Goal: Task Accomplishment & Management: Use online tool/utility

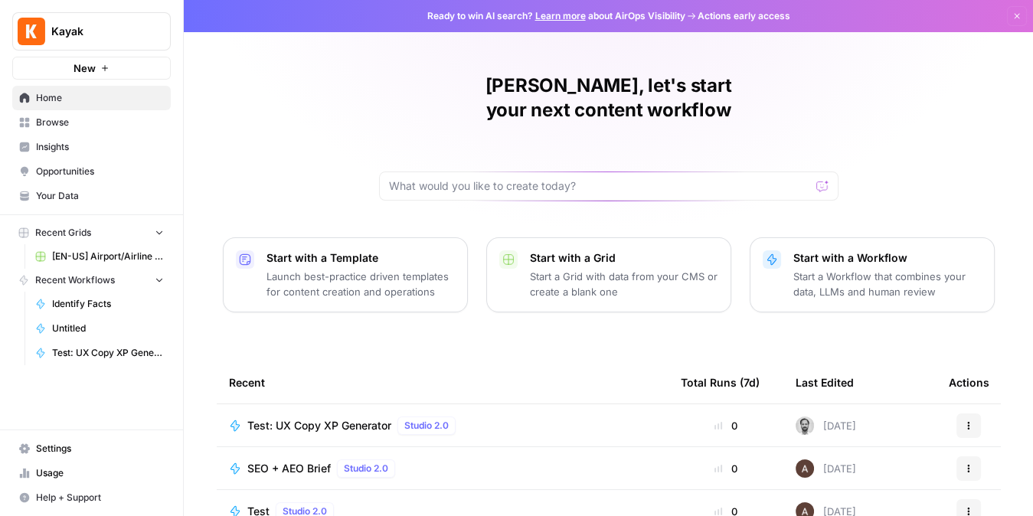
click at [88, 308] on span "Identify Facts" at bounding box center [108, 304] width 112 height 14
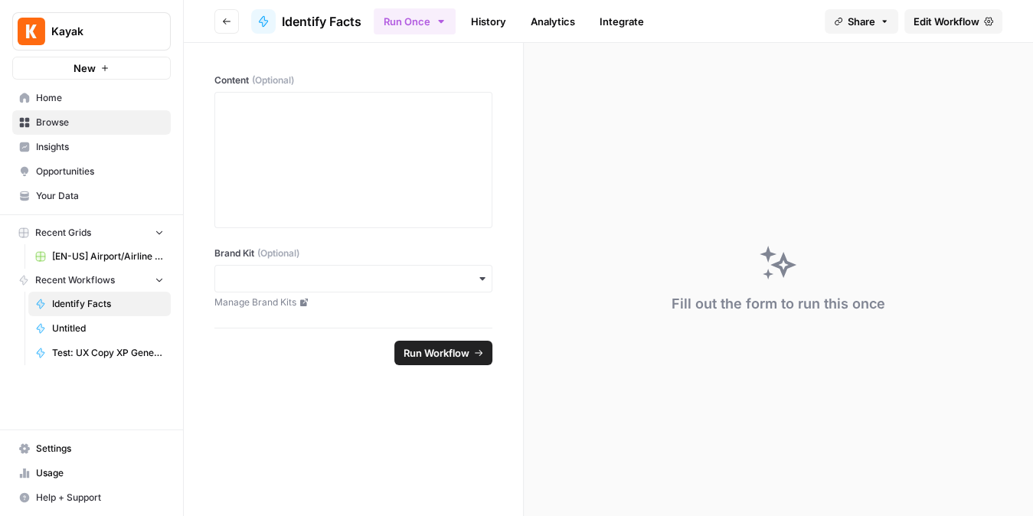
click at [68, 250] on span "[EN-US] Airport/Airline Content Refresh" at bounding box center [108, 257] width 112 height 14
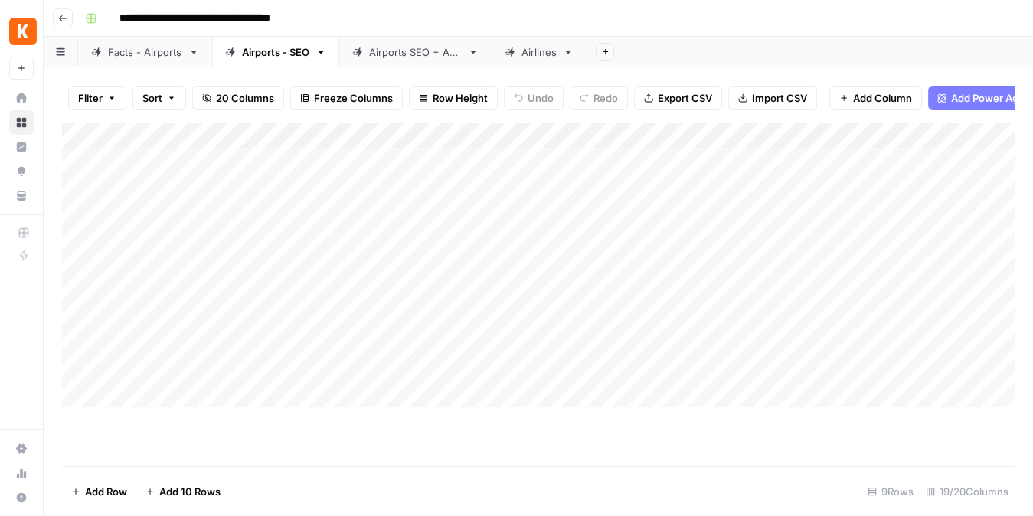
click at [536, 135] on div "Add Column" at bounding box center [538, 264] width 952 height 285
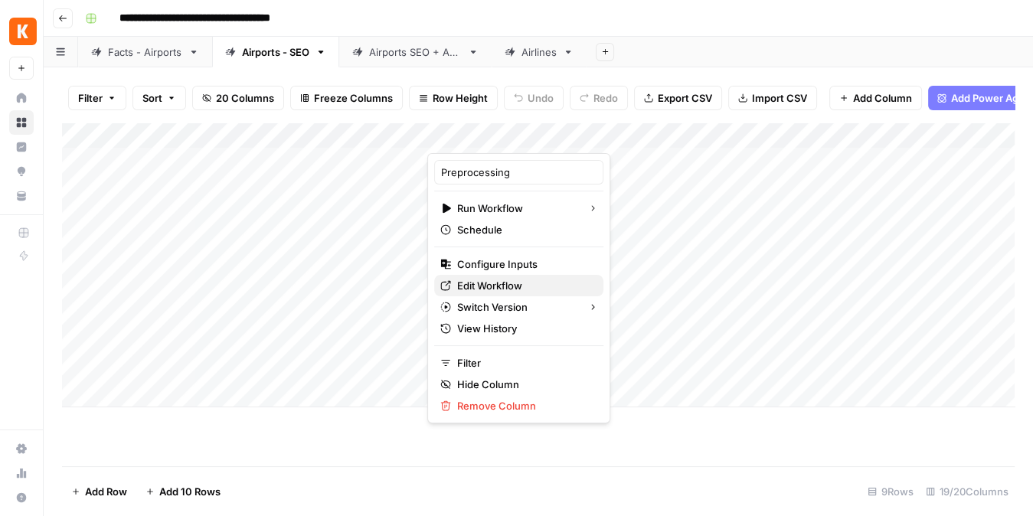
click at [487, 287] on span "Edit Workflow" at bounding box center [524, 285] width 134 height 15
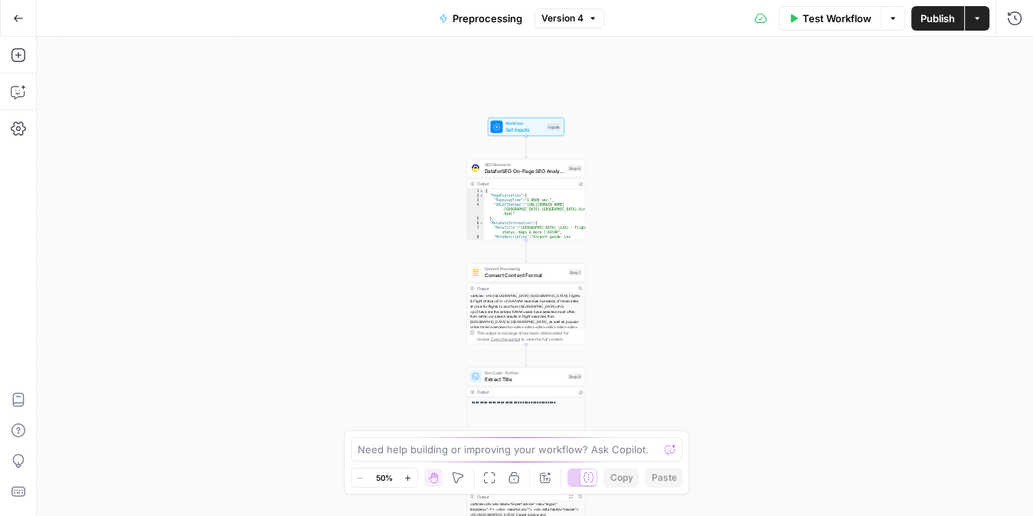
drag, startPoint x: 430, startPoint y: 123, endPoint x: 422, endPoint y: 271, distance: 148.0
click at [422, 271] on div "**********" at bounding box center [535, 276] width 996 height 479
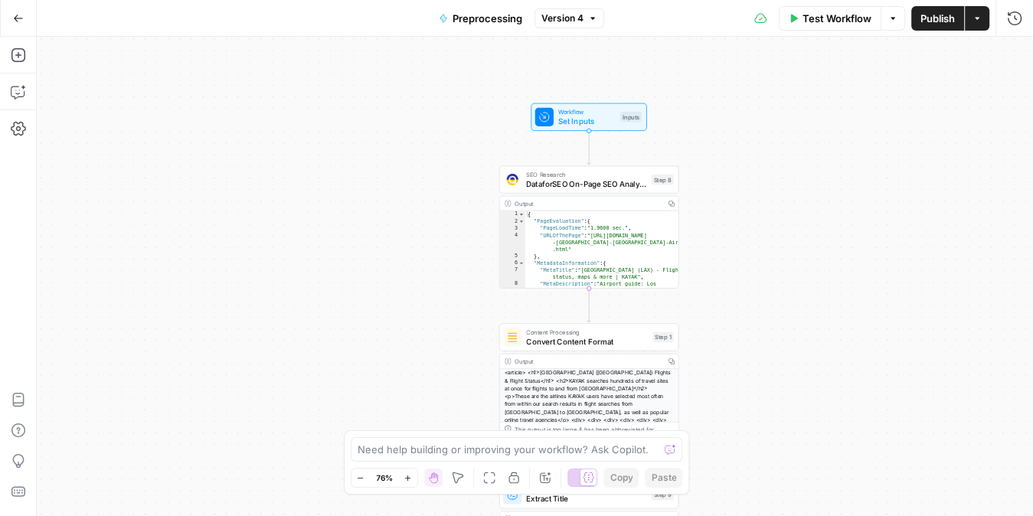
click at [21, 23] on icon "button" at bounding box center [18, 18] width 11 height 11
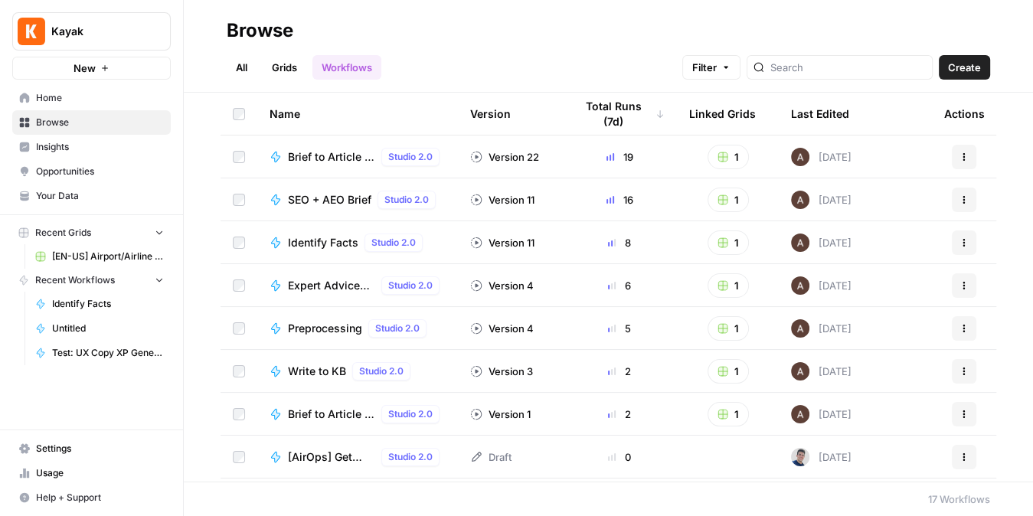
click at [316, 241] on span "Identify Facts" at bounding box center [323, 242] width 70 height 15
